Goal: Navigation & Orientation: Find specific page/section

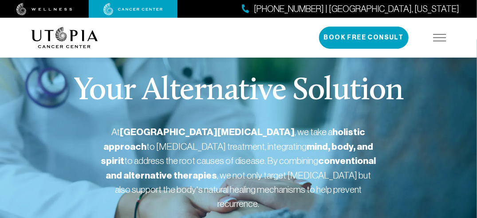
click at [300, 75] on p "Your Alternative Solution" at bounding box center [238, 91] width 329 height 32
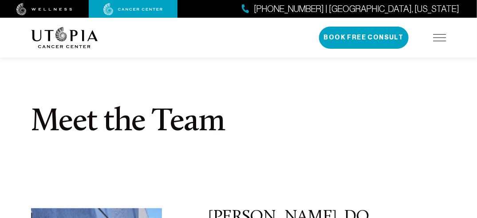
click at [88, 200] on section "Meet the Team" at bounding box center [238, 124] width 477 height 168
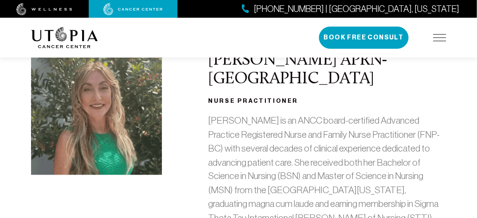
scroll to position [572, 0]
